Goal: Task Accomplishment & Management: Manage account settings

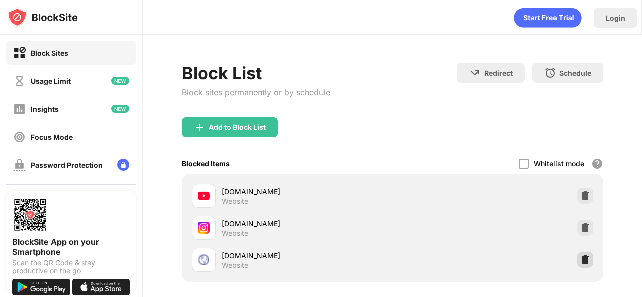
click at [572, 262] on div "[DOMAIN_NAME] Website [DOMAIN_NAME] Website [DOMAIN_NAME] Website" at bounding box center [393, 228] width 410 height 96
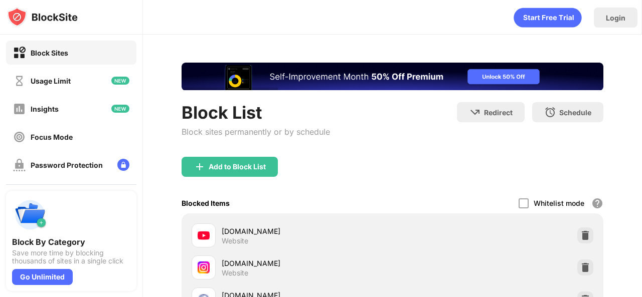
click at [639, 200] on div "Login Block List Block sites permanently or by schedule Redirect Choose a site …" at bounding box center [392, 148] width 499 height 297
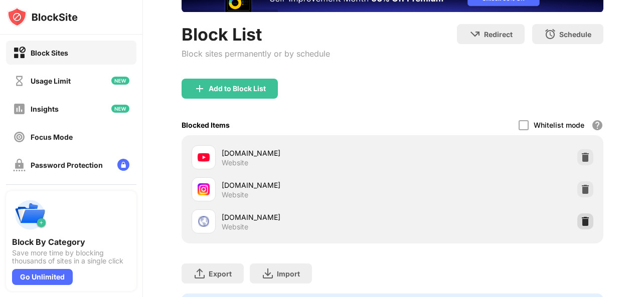
click at [580, 224] on img at bounding box center [585, 222] width 10 height 10
